Goal: Check status: Check status

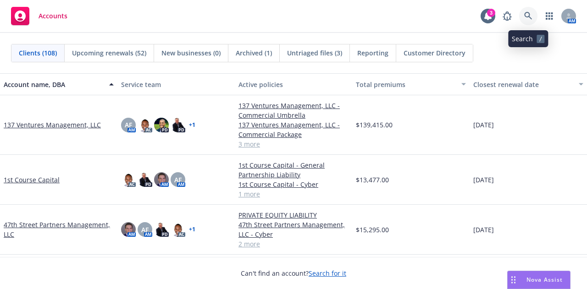
click at [531, 21] on link at bounding box center [528, 16] width 18 height 18
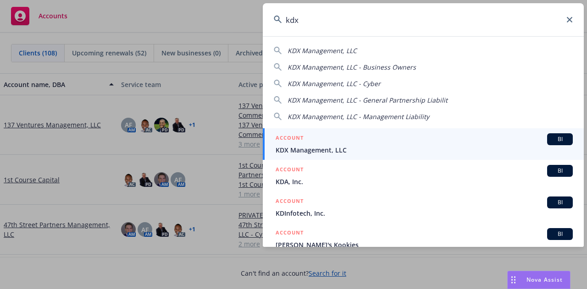
type input "kdx"
click at [342, 138] on div "ACCOUNT BI" at bounding box center [424, 139] width 297 height 12
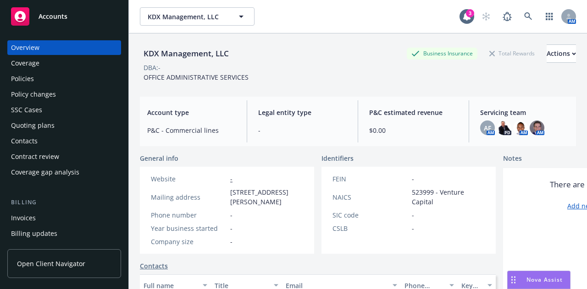
click at [44, 123] on div "Quoting plans" at bounding box center [33, 125] width 44 height 15
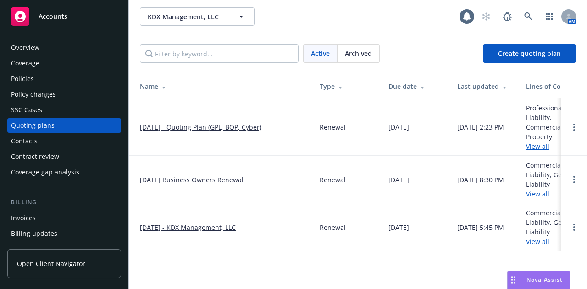
click at [193, 124] on link "8/7/2025 - Quoting Plan (GPL, BOP, Cyber)" at bounding box center [201, 127] width 122 height 10
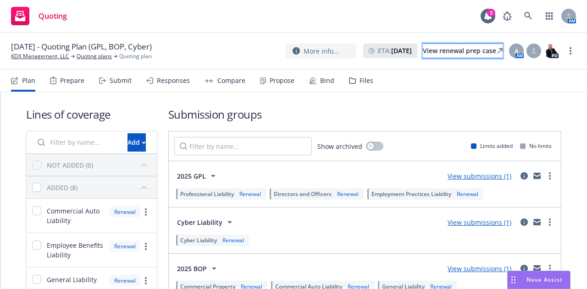
click at [423, 47] on div "View renewal prep case" at bounding box center [463, 51] width 80 height 14
click at [26, 57] on link "KDX Management, LLC" at bounding box center [40, 56] width 58 height 8
